Goal: Task Accomplishment & Management: Use online tool/utility

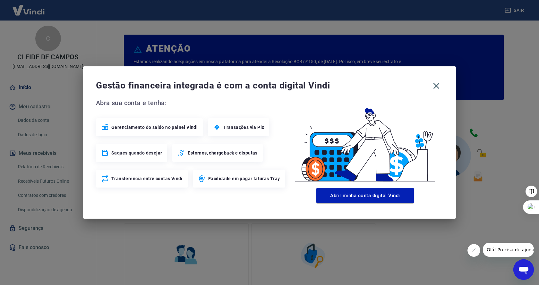
click at [160, 127] on span "Gerenciamento do saldo no painel Vindi" at bounding box center [154, 127] width 86 height 6
click at [102, 126] on icon at bounding box center [105, 127] width 6 height 6
click at [166, 131] on div "Gerenciamento do saldo no painel Vindi" at bounding box center [149, 127] width 107 height 18
click at [382, 194] on button "Abrir minha conta digital Vindi" at bounding box center [365, 195] width 98 height 15
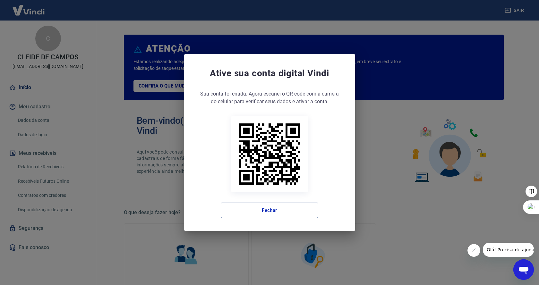
click at [273, 212] on button "Fechar" at bounding box center [270, 210] width 98 height 15
